Goal: Navigation & Orientation: Find specific page/section

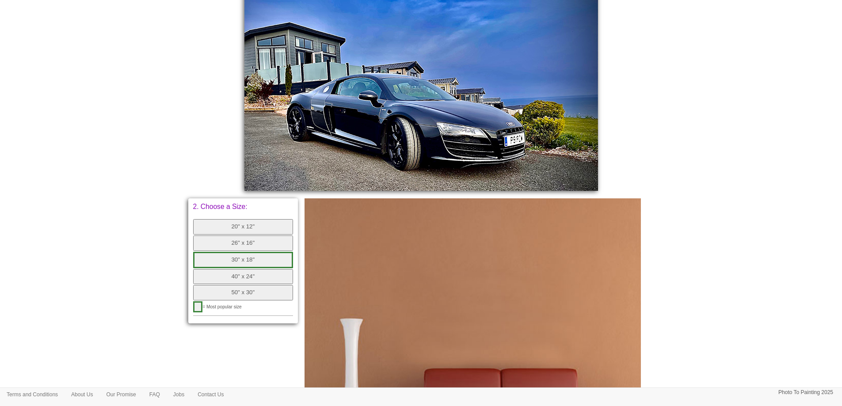
scroll to position [88, 0]
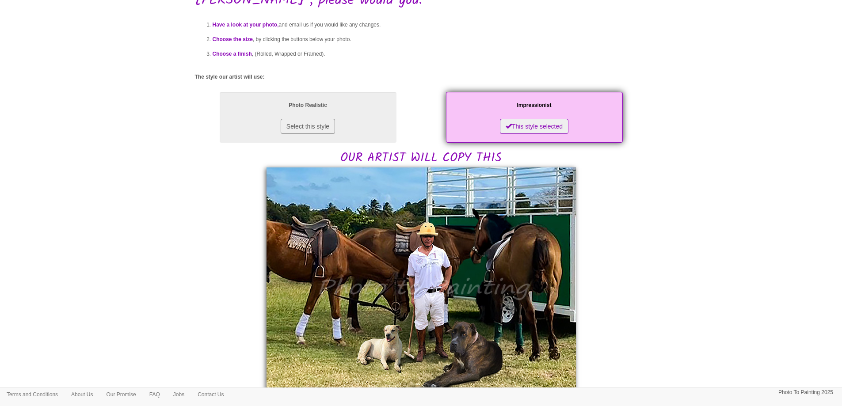
scroll to position [177, 0]
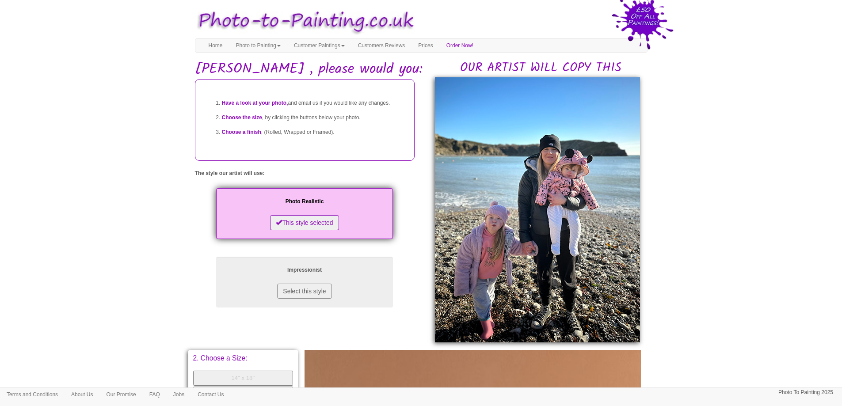
click at [688, 211] on body "Your painting - risk free Toggle navigation Menu Home Photo to Painting Photo t…" at bounding box center [421, 365] width 842 height 723
click at [352, 47] on link "Customer Paintings" at bounding box center [319, 45] width 64 height 13
click at [352, 69] on link "Painting of the Month" at bounding box center [323, 73] width 70 height 12
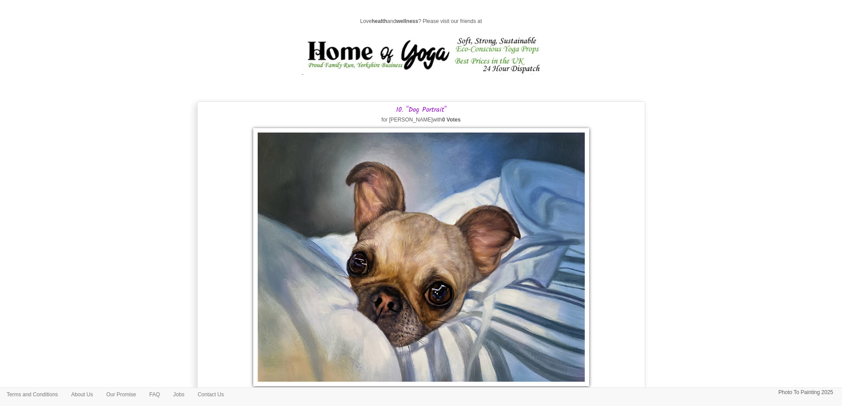
scroll to position [3891, 0]
